Goal: Task Accomplishment & Management: Manage account settings

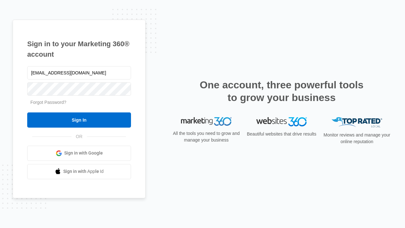
type input "dankie614@gmail.com"
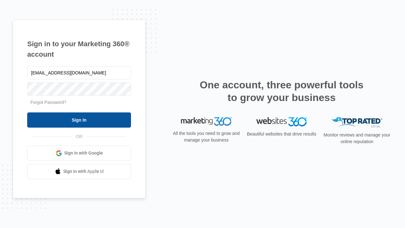
click at [79, 120] on input "Sign In" at bounding box center [79, 119] width 104 height 15
